Goal: Navigation & Orientation: Find specific page/section

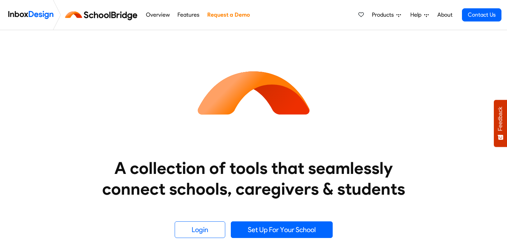
click at [161, 13] on link "Overview" at bounding box center [158, 15] width 28 height 14
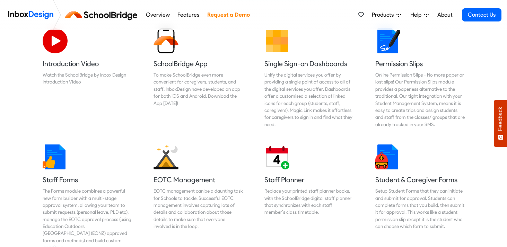
scroll to position [224, 0]
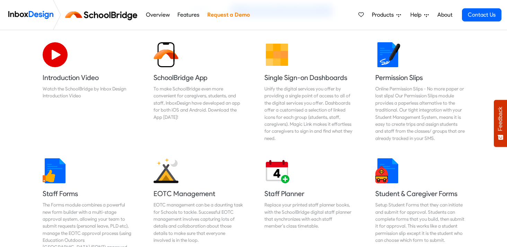
click at [158, 16] on link "Overview" at bounding box center [158, 15] width 28 height 14
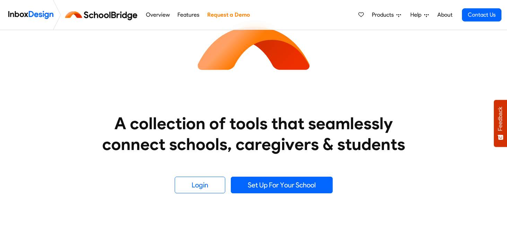
scroll to position [39, 0]
